Goal: Task Accomplishment & Management: Complete application form

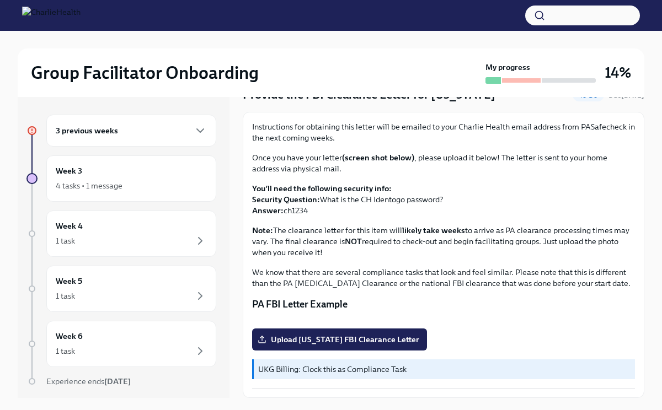
scroll to position [178, 0]
click at [345, 339] on span "Upload [US_STATE] FBI Clearance Letter" at bounding box center [339, 339] width 159 height 11
click at [0, 0] on input "Upload [US_STATE] FBI Clearance Letter" at bounding box center [0, 0] width 0 height 0
click at [142, 136] on div "3 previous weeks" at bounding box center [131, 130] width 151 height 13
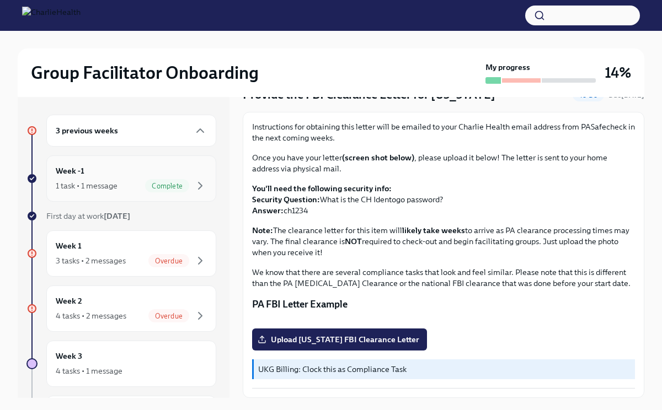
click at [126, 171] on div "Week -1 1 task • 1 message Complete" at bounding box center [131, 179] width 151 height 28
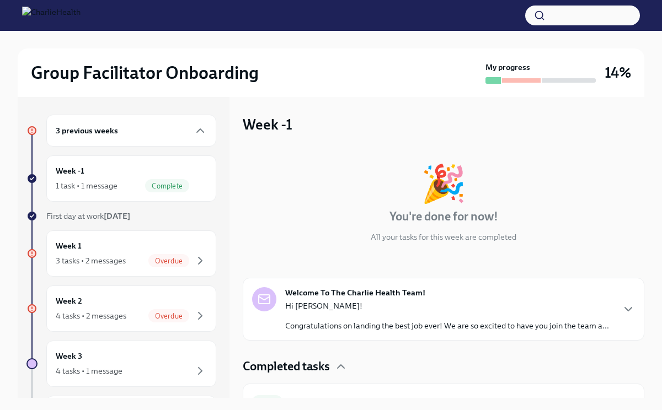
scroll to position [22, 0]
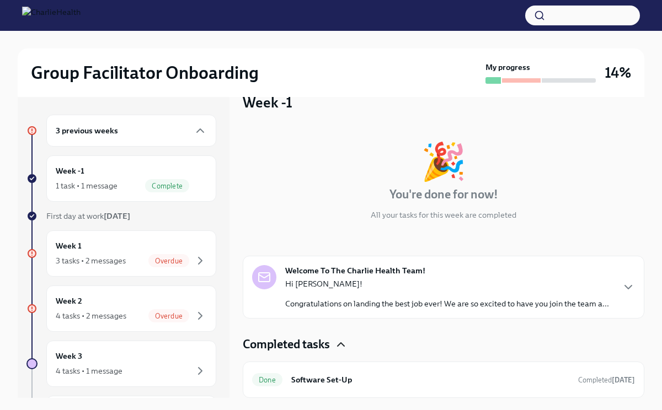
click at [344, 345] on icon "button" at bounding box center [341, 344] width 7 height 3
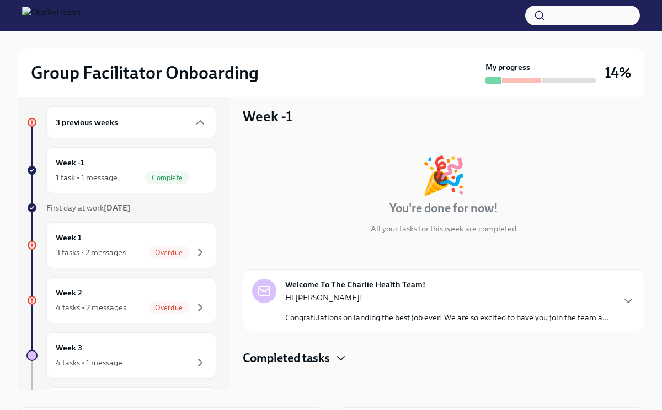
scroll to position [7, 0]
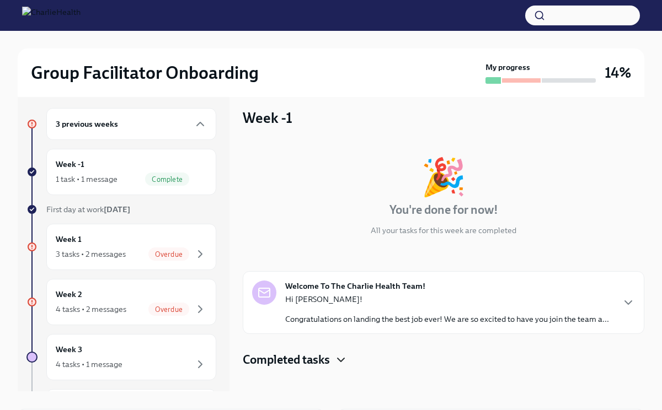
click at [572, 316] on p "Congratulations on landing the best job ever! We are so excited to have you joi…" at bounding box center [447, 319] width 324 height 11
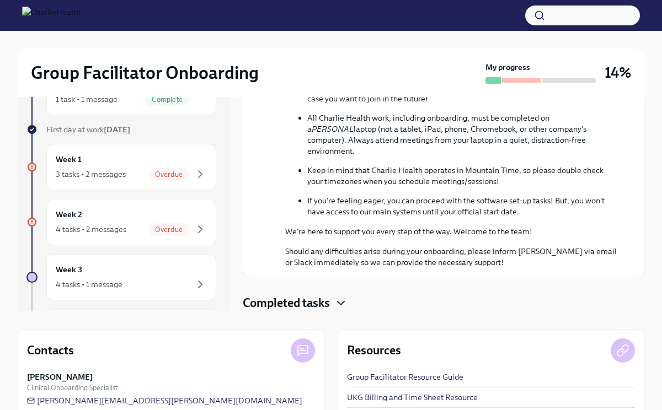
scroll to position [0, 0]
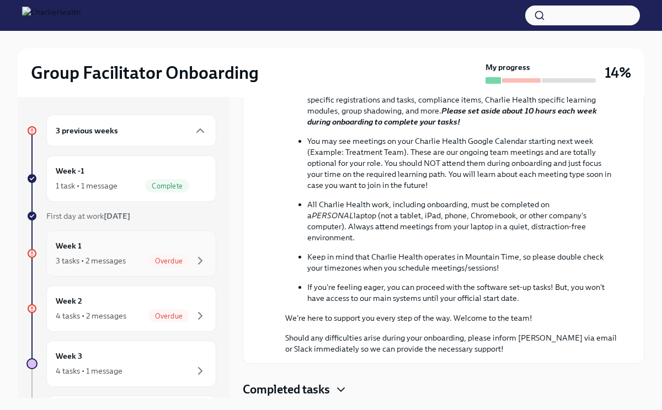
click at [107, 251] on div "Week 1 3 tasks • 2 messages Overdue" at bounding box center [131, 254] width 151 height 28
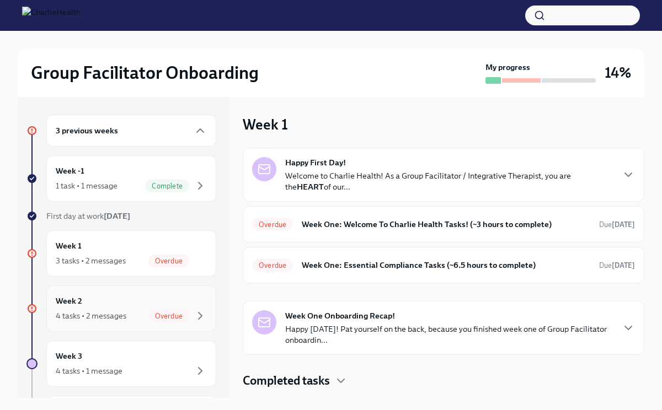
click at [119, 305] on div "Week 2 4 tasks • 2 messages Overdue" at bounding box center [131, 309] width 151 height 28
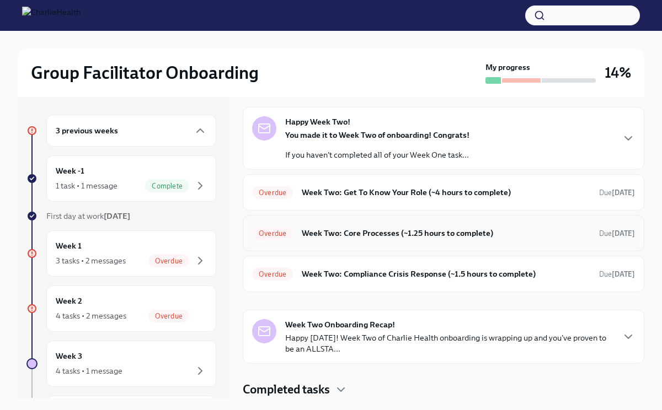
scroll to position [40, 0]
click at [492, 82] on div at bounding box center [492, 80] width 15 height 7
click at [112, 308] on div "Week 2 4 tasks • 2 messages Overdue" at bounding box center [131, 309] width 151 height 28
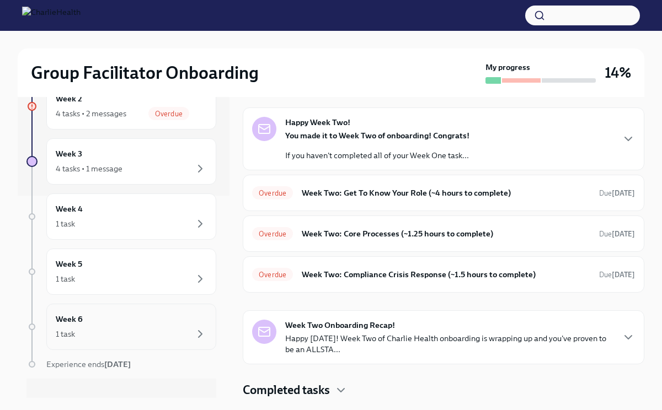
scroll to position [218, 0]
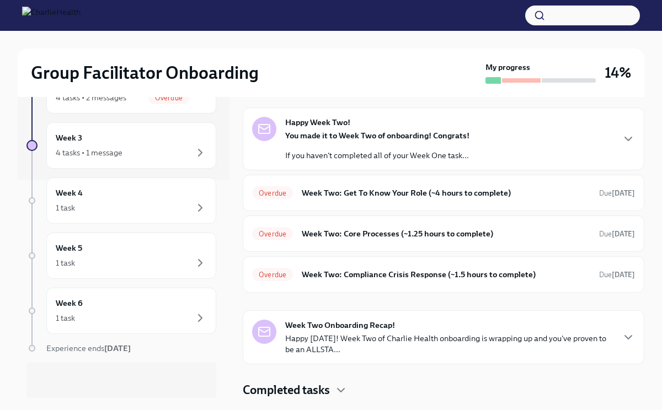
click at [314, 393] on h4 "Completed tasks" at bounding box center [286, 390] width 87 height 17
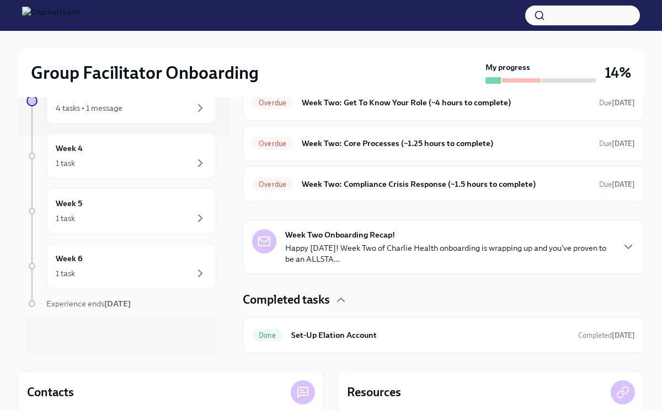
scroll to position [0, 0]
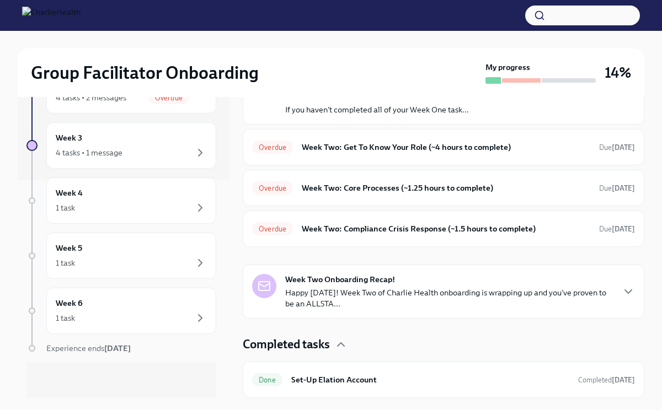
click at [580, 79] on div at bounding box center [569, 80] width 54 height 4
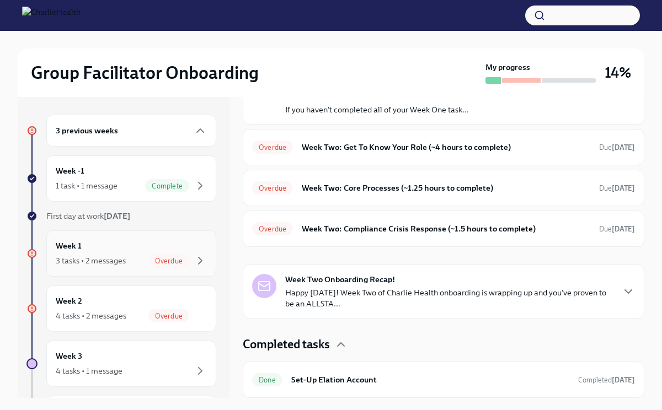
click at [192, 257] on div "Overdue" at bounding box center [177, 260] width 58 height 13
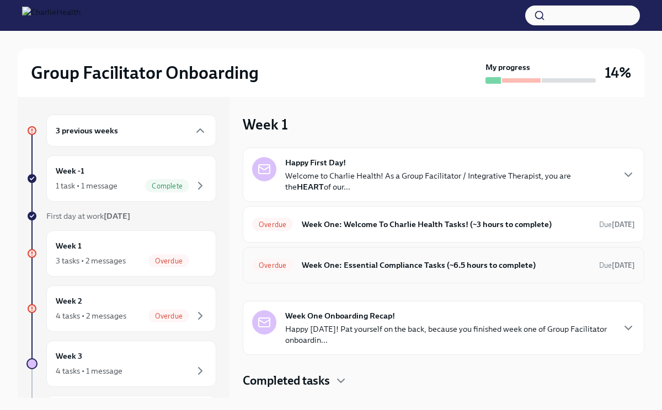
click at [371, 271] on h6 "Week One: Essential Compliance Tasks (~6.5 hours to complete)" at bounding box center [446, 265] width 289 height 12
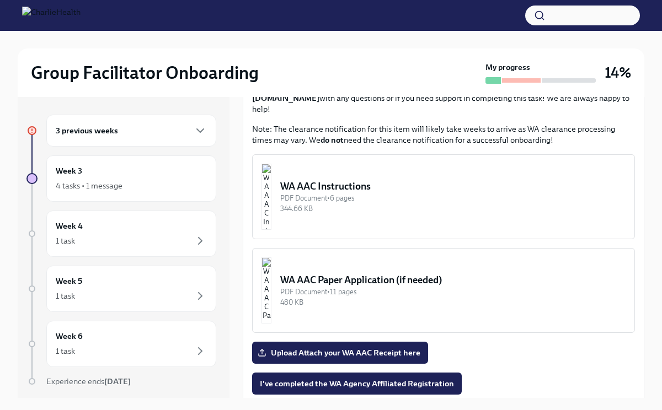
scroll to position [847, 0]
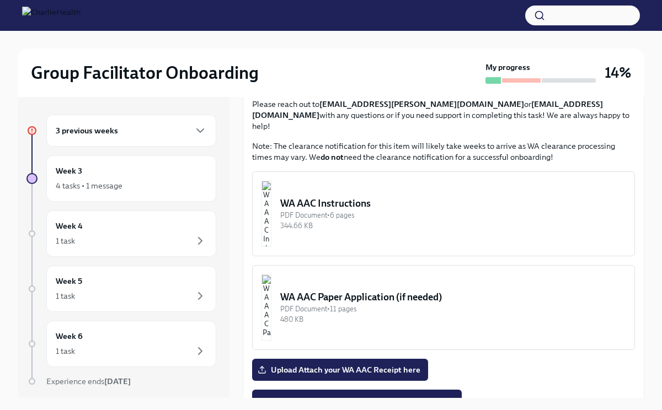
click at [397, 210] on div "PDF Document • 6 pages" at bounding box center [452, 215] width 345 height 10
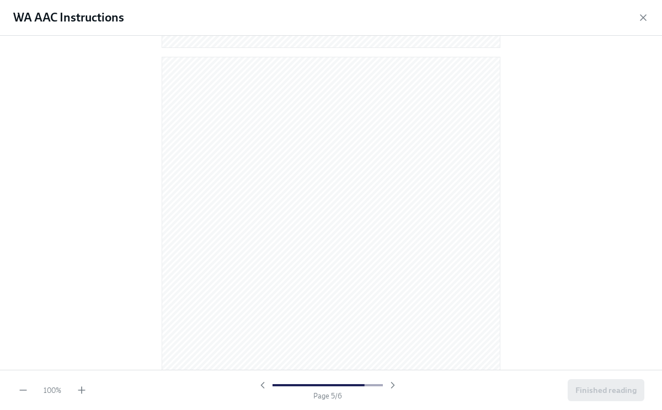
scroll to position [2356, 0]
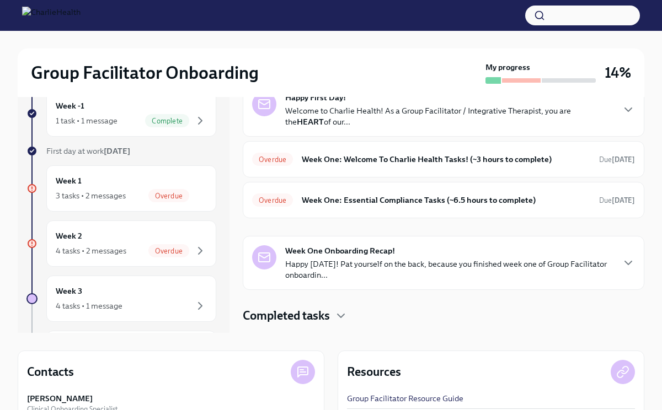
scroll to position [62, 0]
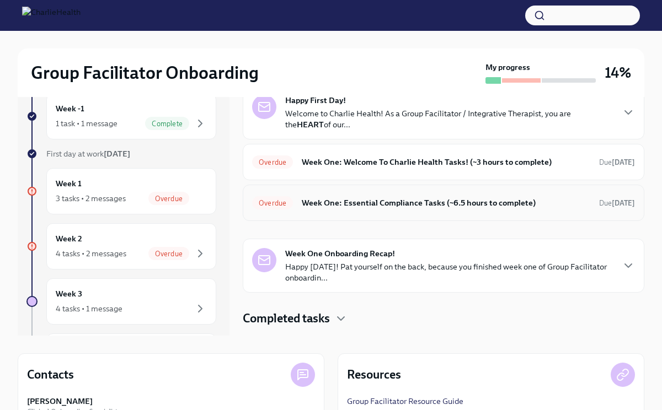
click at [340, 199] on h6 "Week One: Essential Compliance Tasks (~6.5 hours to complete)" at bounding box center [446, 203] width 289 height 12
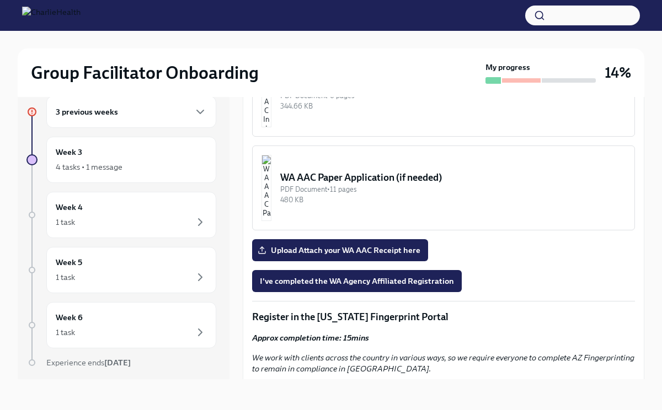
scroll to position [951, 0]
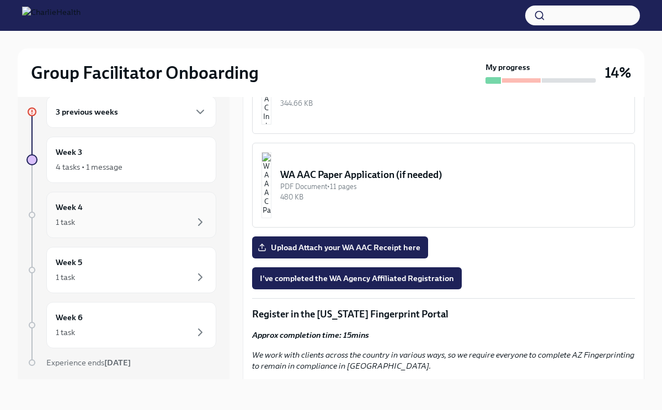
click at [126, 212] on div "Week 4 1 task" at bounding box center [131, 215] width 151 height 28
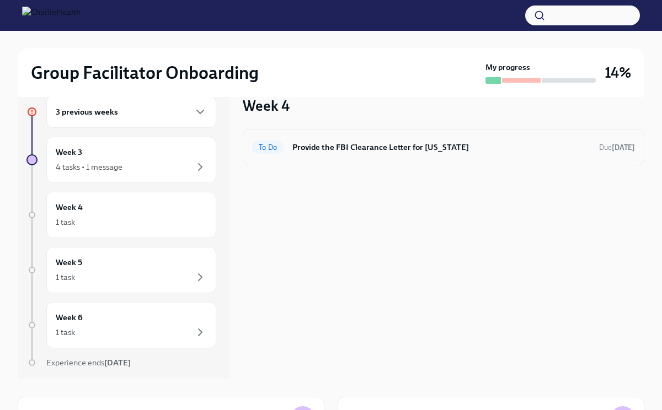
click at [366, 156] on div "To Do Provide the FBI Clearance Letter for [US_STATE] Due [DATE]" at bounding box center [443, 147] width 383 height 18
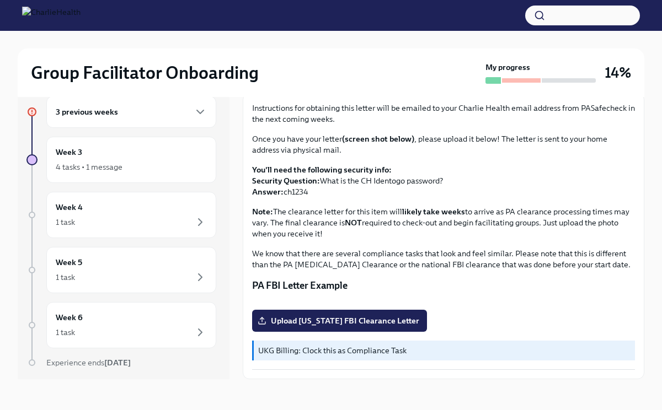
scroll to position [178, 0]
click at [118, 279] on div "1 task" at bounding box center [131, 277] width 151 height 13
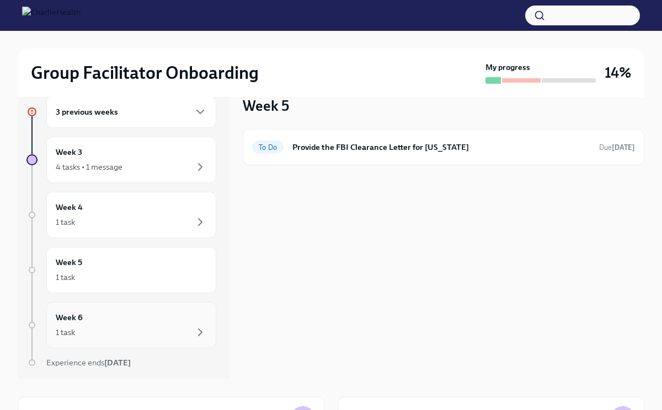
click at [142, 326] on div "1 task" at bounding box center [131, 332] width 151 height 13
click at [158, 329] on div "1 task" at bounding box center [131, 332] width 151 height 13
click at [200, 114] on icon "button" at bounding box center [200, 111] width 13 height 13
